Goal: Navigation & Orientation: Understand site structure

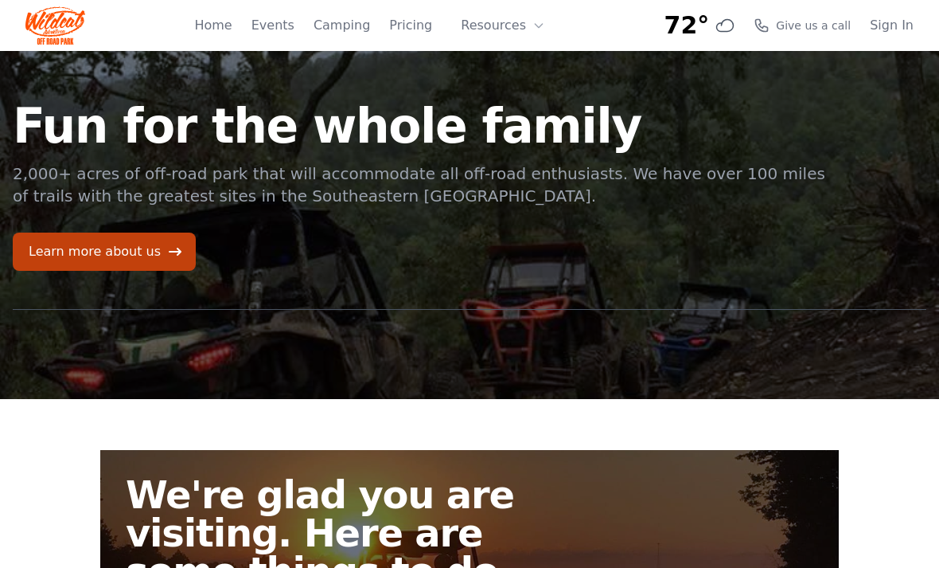
click at [401, 41] on div "Home Events Camping Pricing Resources About FAQ" at bounding box center [374, 25] width 361 height 51
click at [419, 30] on link "Pricing" at bounding box center [410, 25] width 43 height 19
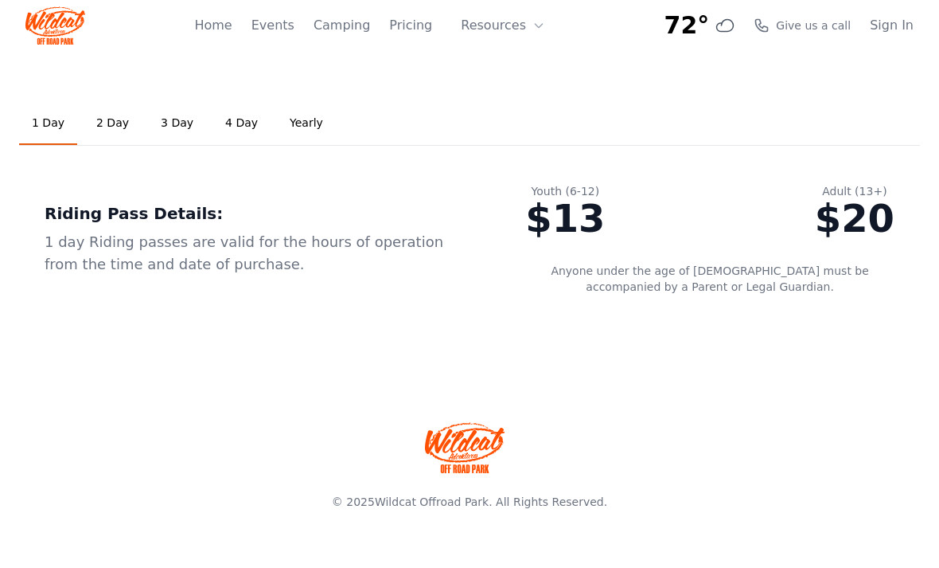
click at [517, 36] on button "Resources" at bounding box center [502, 26] width 103 height 32
click at [467, 178] on div "Riding Pass Details: 1 day Riding passes are valid for the hours of operation f…" at bounding box center [259, 239] width 481 height 162
click at [333, 29] on link "Camping" at bounding box center [342, 25] width 57 height 19
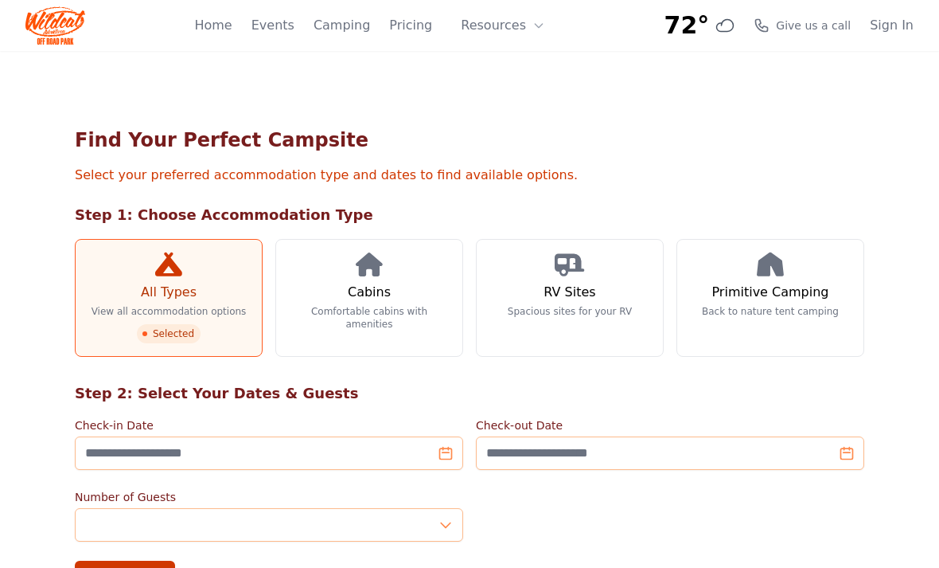
click at [529, 27] on button "Resources" at bounding box center [502, 26] width 103 height 32
click at [232, 26] on link "Home" at bounding box center [212, 25] width 37 height 19
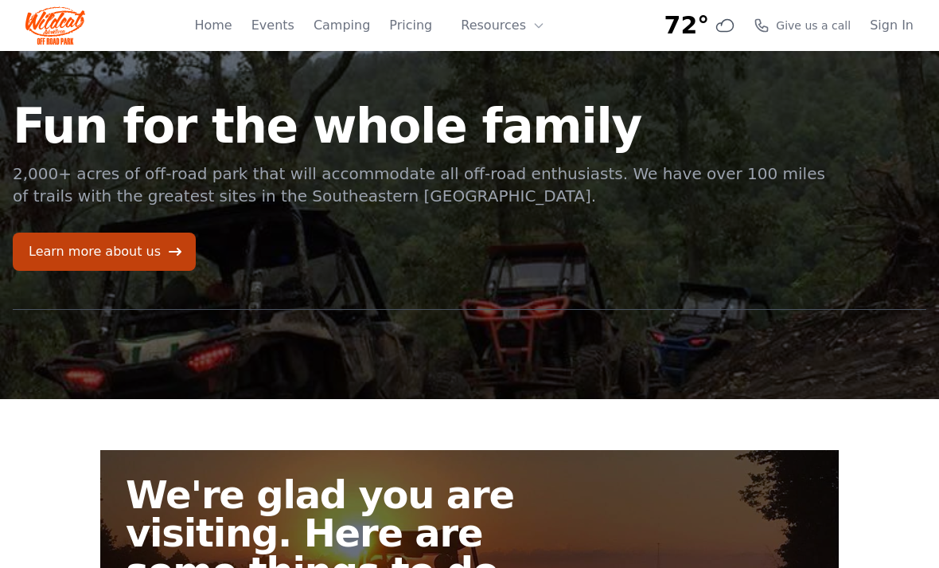
click at [76, 250] on link "Learn more about us" at bounding box center [104, 251] width 183 height 38
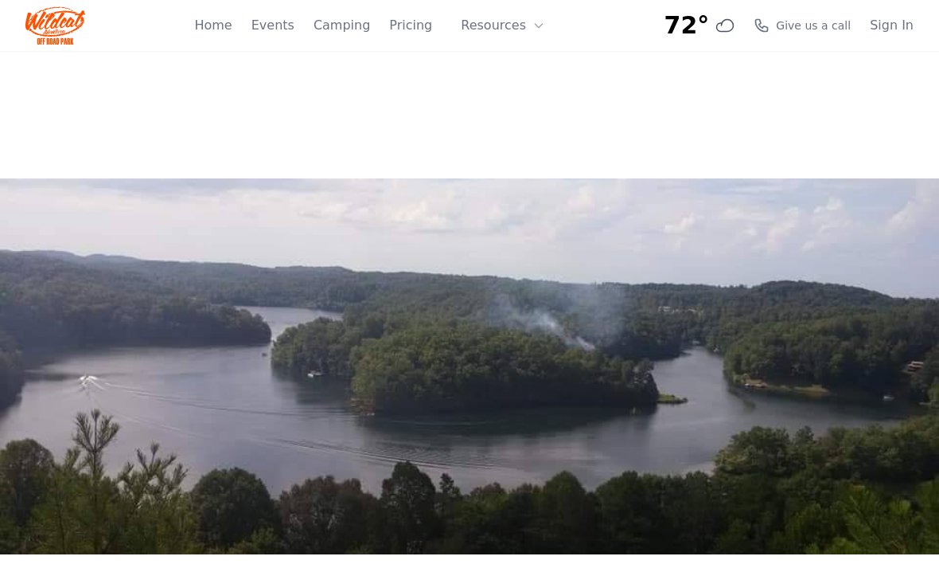
click at [479, 28] on button "Resources" at bounding box center [502, 26] width 103 height 32
click at [281, 21] on link "Events" at bounding box center [273, 25] width 43 height 19
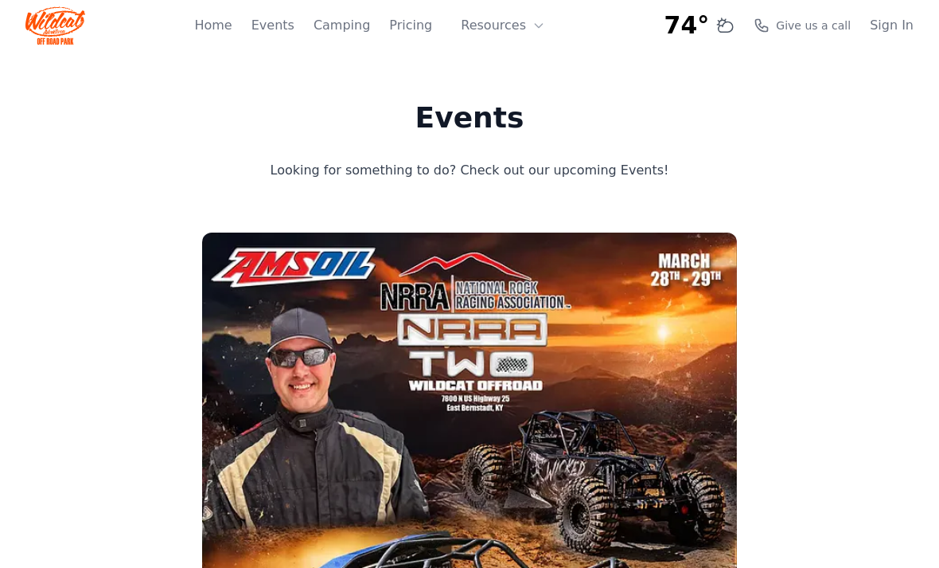
click at [232, 26] on link "Home" at bounding box center [212, 25] width 37 height 19
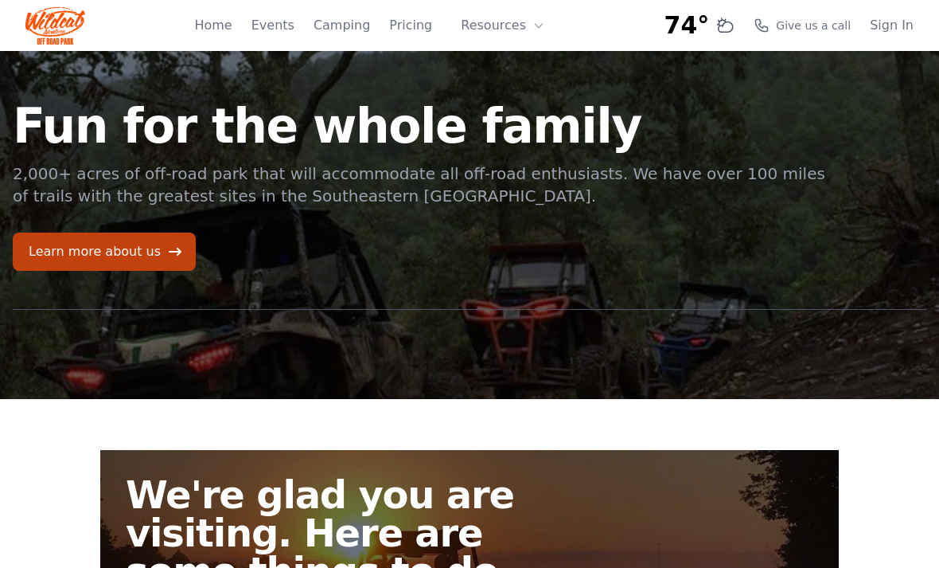
click at [365, 21] on link "Camping" at bounding box center [342, 25] width 57 height 19
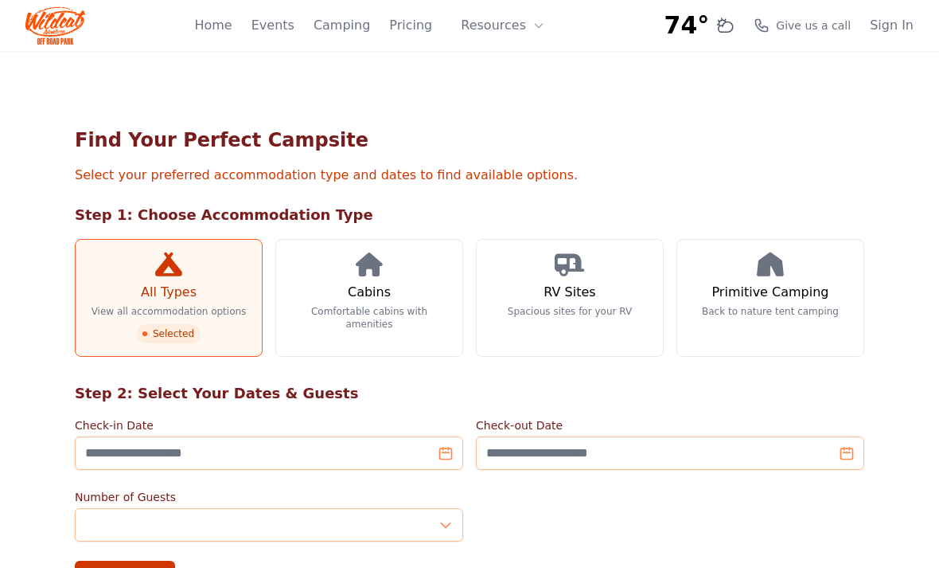
click at [412, 33] on link "Pricing" at bounding box center [410, 25] width 43 height 19
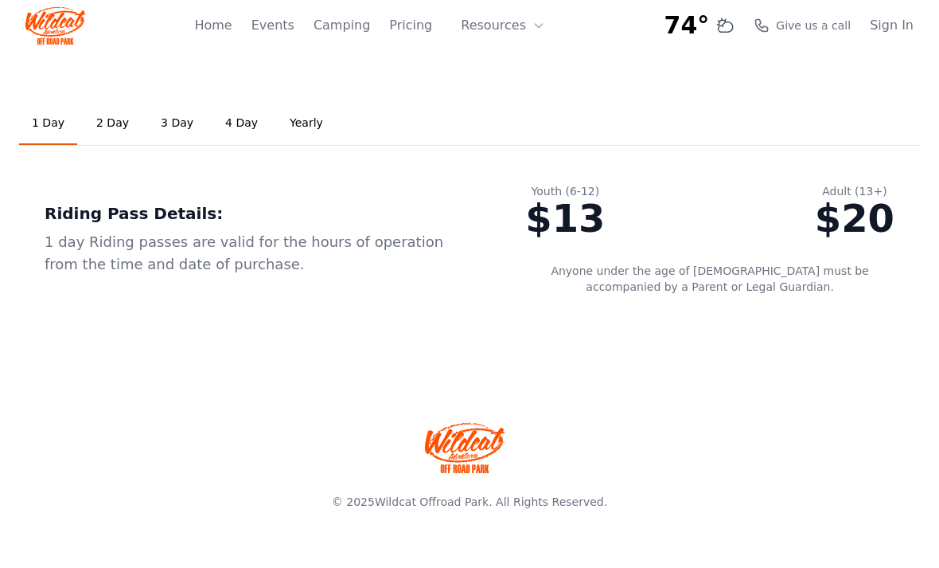
click at [295, 26] on link "Events" at bounding box center [273, 25] width 43 height 19
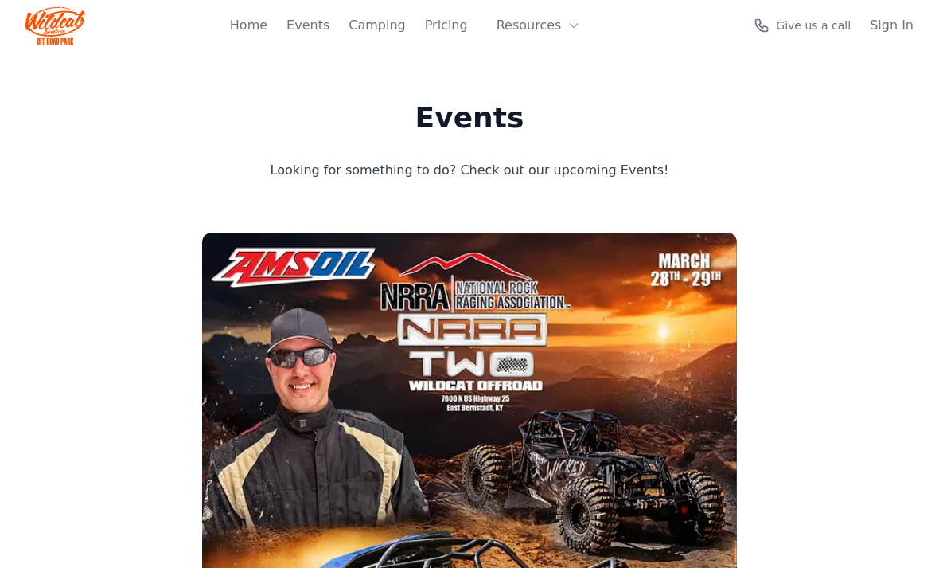
click at [233, 27] on link "Home" at bounding box center [248, 25] width 37 height 19
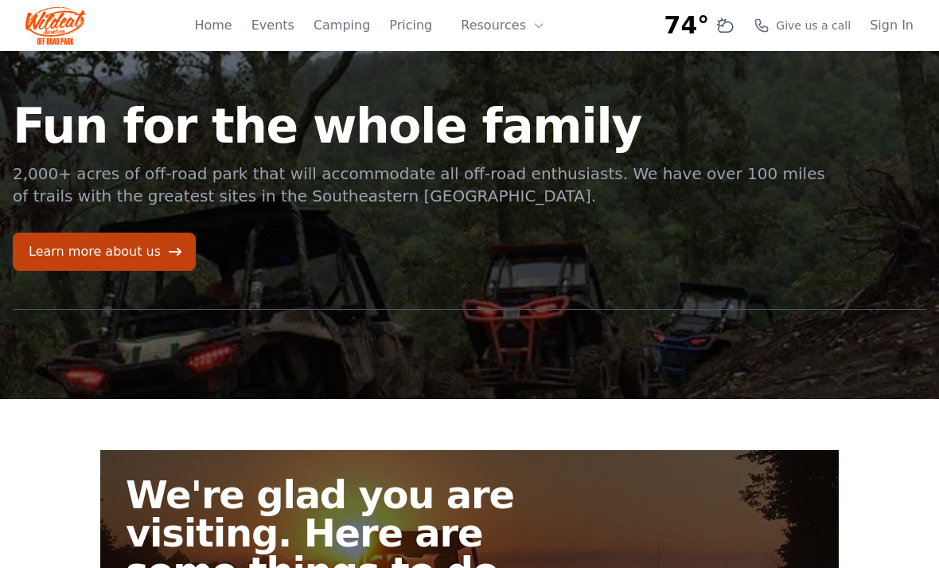
click at [89, 247] on link "Learn more about us" at bounding box center [104, 251] width 183 height 38
